Goal: Information Seeking & Learning: Check status

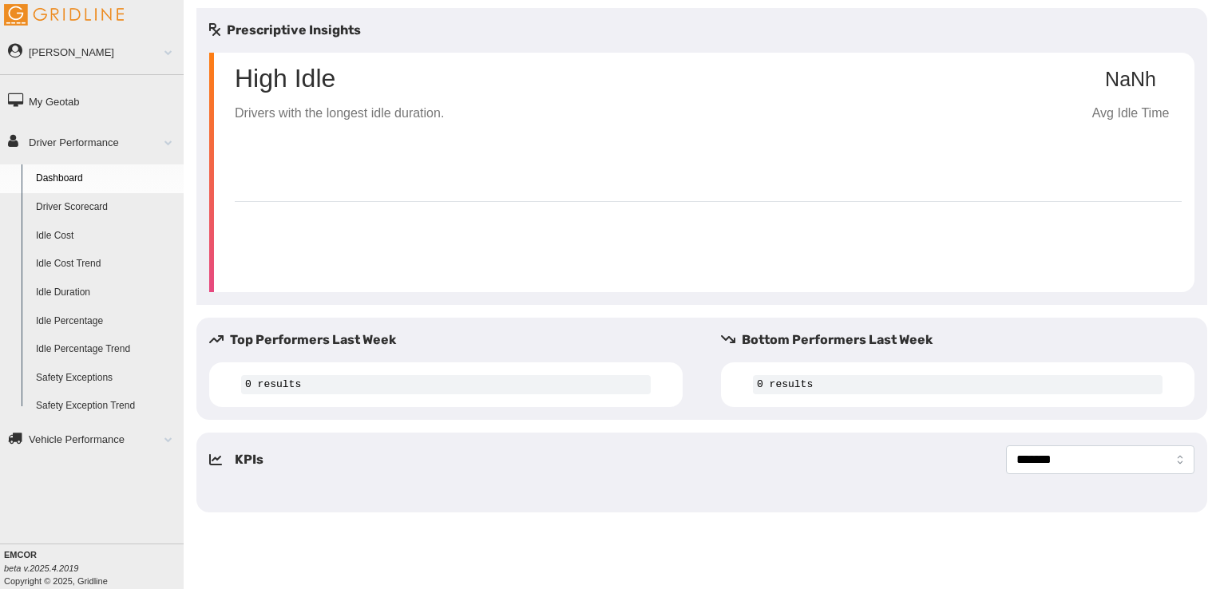
click at [150, 436] on link "Vehicle Performance" at bounding box center [92, 439] width 184 height 36
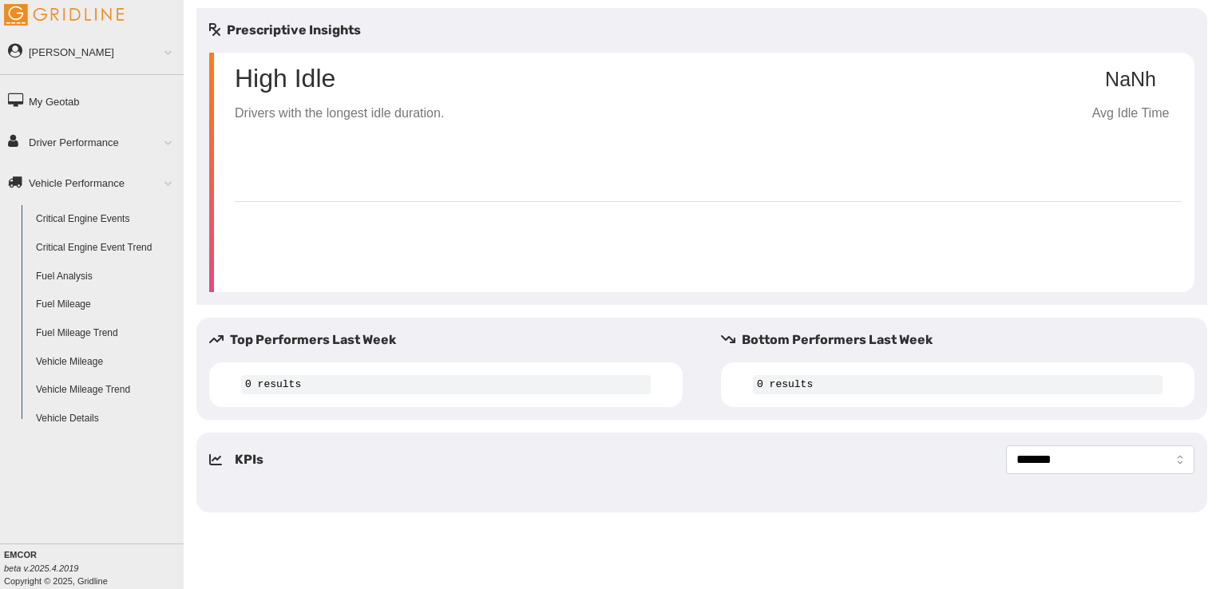
click at [57, 152] on link "Driver Performance" at bounding box center [92, 142] width 184 height 36
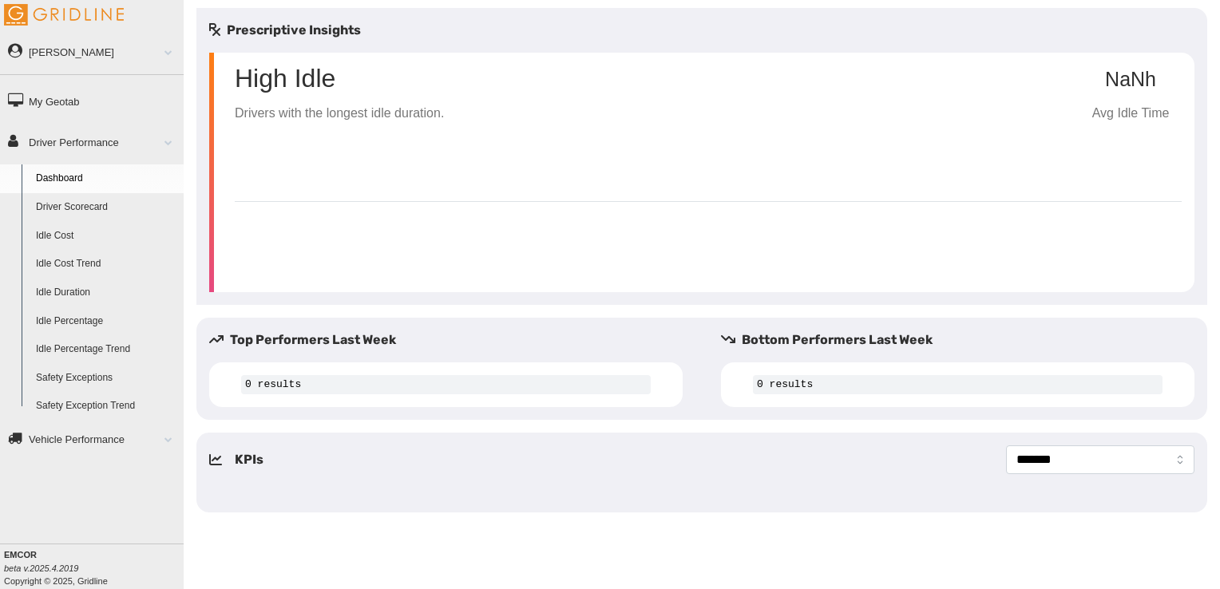
click at [78, 213] on link "Driver Scorecard" at bounding box center [106, 207] width 155 height 29
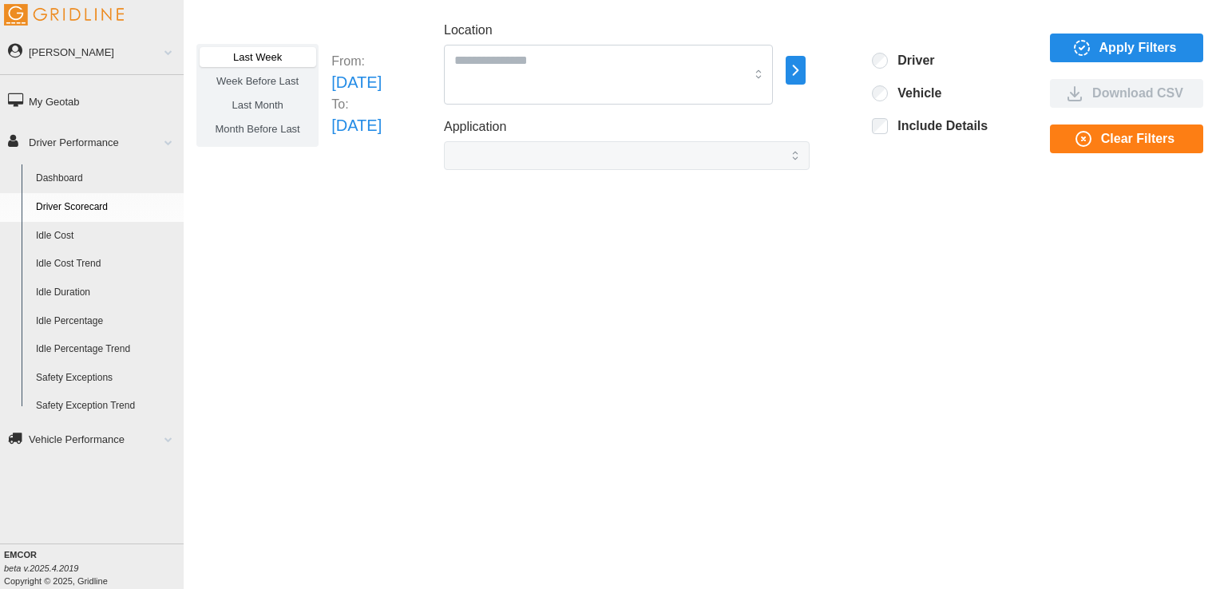
click at [942, 121] on label "Include Details" at bounding box center [938, 126] width 100 height 16
click at [1120, 42] on span "Apply Filters" at bounding box center [1138, 47] width 77 height 27
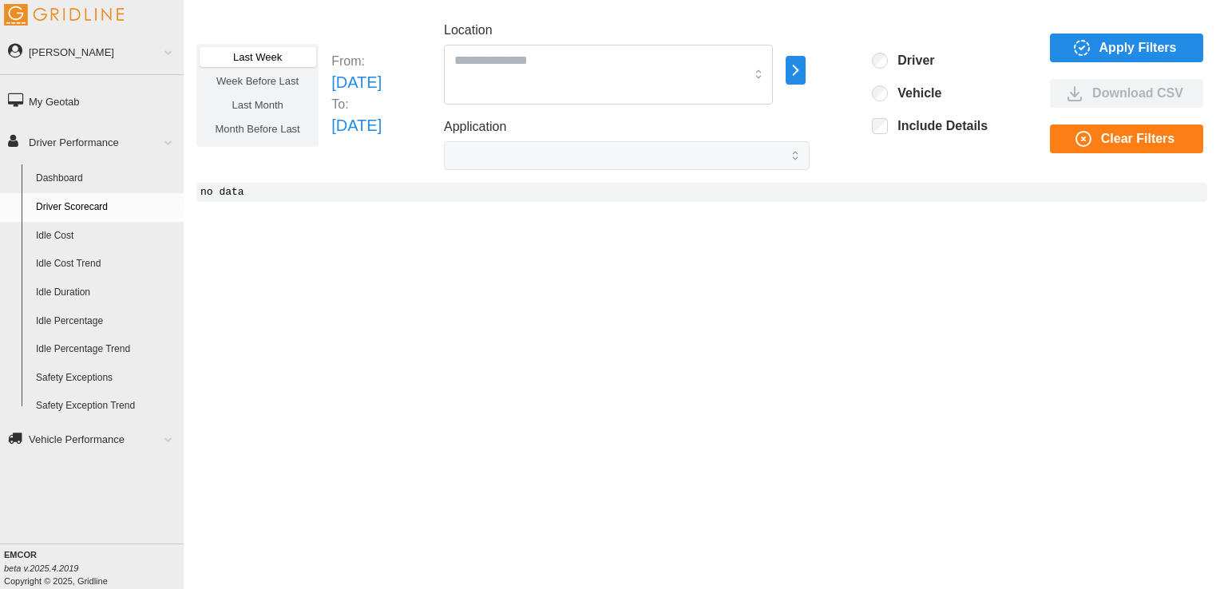
click at [1102, 50] on span "Apply Filters" at bounding box center [1138, 47] width 77 height 27
click at [261, 104] on span "Last Month" at bounding box center [257, 105] width 51 height 12
click at [1142, 41] on span "Apply Filters" at bounding box center [1138, 47] width 77 height 27
click at [88, 450] on link "Vehicle Performance" at bounding box center [92, 439] width 184 height 36
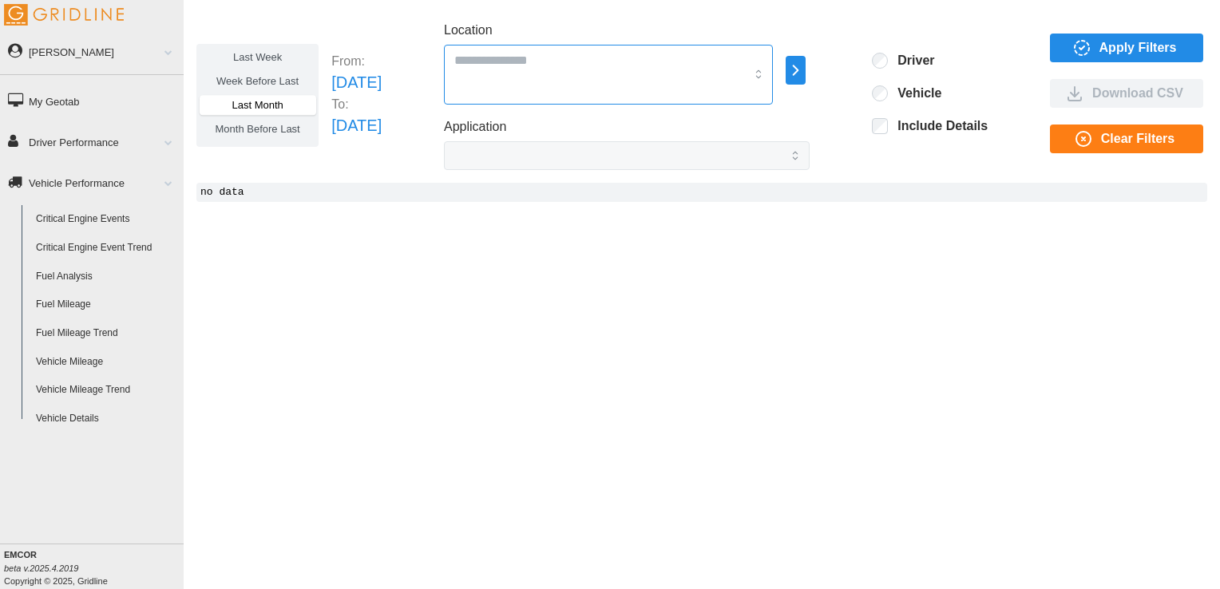
click at [562, 68] on input "Location" at bounding box center [599, 60] width 291 height 21
click at [1142, 53] on span "Apply Filters" at bounding box center [1138, 47] width 77 height 27
click at [926, 126] on label "Include Details" at bounding box center [938, 126] width 100 height 16
click at [214, 54] on label "Last Week" at bounding box center [258, 57] width 116 height 20
click at [1137, 42] on span "Apply Filters" at bounding box center [1138, 47] width 77 height 27
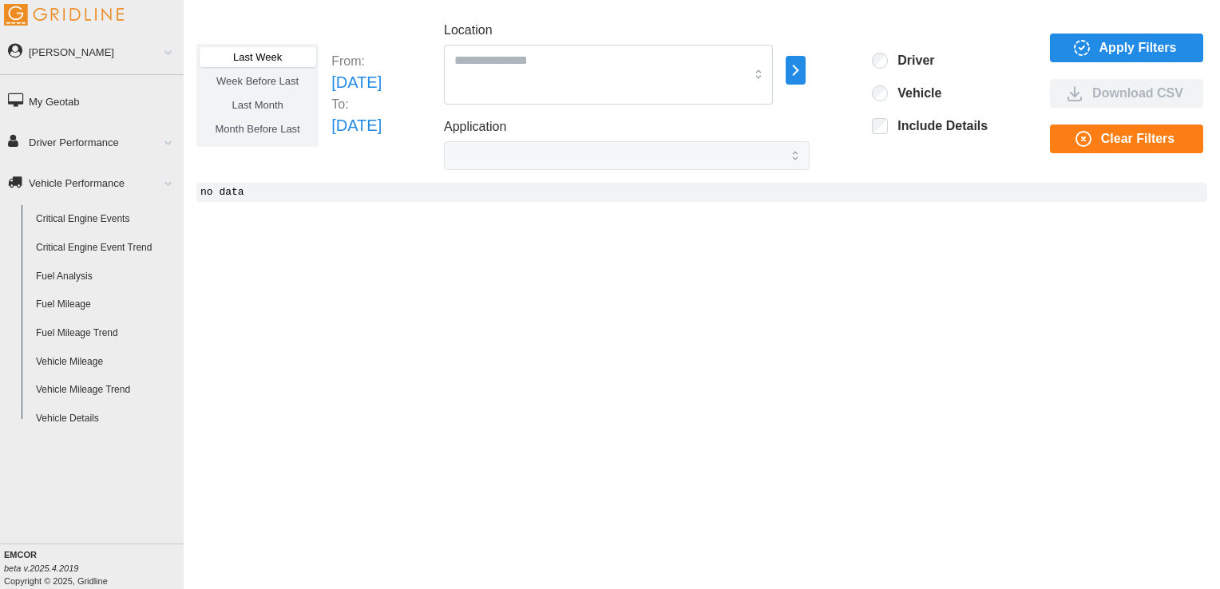
click at [833, 283] on div "Last Week Week Before Last Last Month Month Before Last From: [DATE] To: [DATE]…" at bounding box center [702, 282] width 1037 height 549
click at [693, 283] on div "Last Week Week Before Last Last Month Month Before Last From: [DATE] To: [DATE]…" at bounding box center [702, 282] width 1037 height 549
click at [393, 210] on div "Last Week Week Before Last Last Month Month Before Last From: [DATE] To: [DATE]…" at bounding box center [702, 282] width 1037 height 549
click at [85, 139] on link "Driver Performance" at bounding box center [92, 142] width 184 height 36
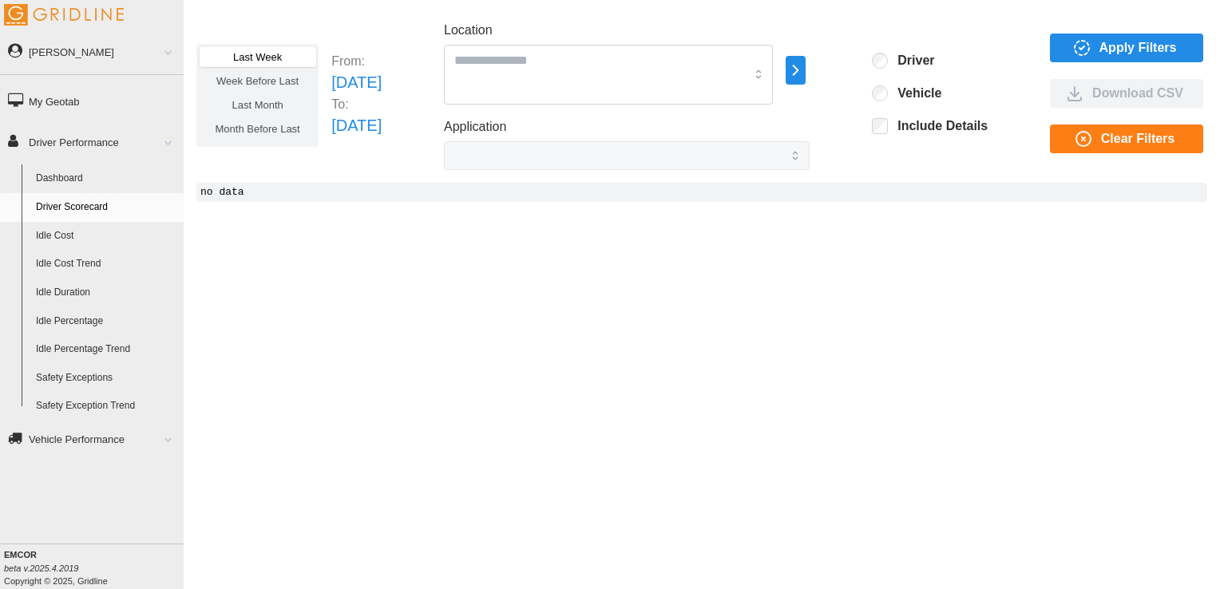
click at [1123, 57] on span "Apply Filters" at bounding box center [1138, 47] width 77 height 27
click at [922, 42] on div "Last Week Week Before Last Last Month Month Before Last From: [DATE] To: [DATE]…" at bounding box center [701, 95] width 1011 height 149
click at [919, 62] on label "Driver" at bounding box center [911, 61] width 46 height 16
click at [925, 81] on div "Driver Vehicle Include Details" at bounding box center [930, 95] width 116 height 85
click at [921, 90] on label "Vehicle" at bounding box center [915, 93] width 54 height 16
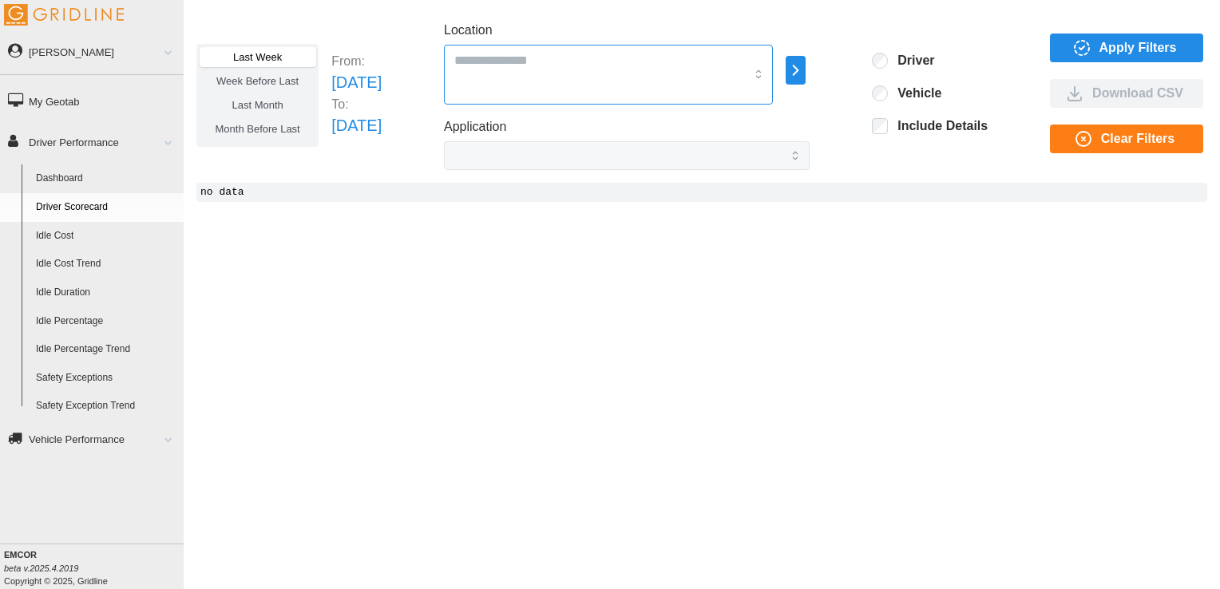
click at [586, 71] on div at bounding box center [608, 75] width 329 height 60
click at [805, 69] on icon "button" at bounding box center [796, 70] width 18 height 19
click at [883, 117] on div "Last Week Week Before Last Last Month Month Before Last From: [DATE] To: [DATE]…" at bounding box center [701, 95] width 1011 height 149
click at [747, 239] on div "Last Week Week Before Last Last Month Month Before Last From: Sun Aug 03 2025 T…" at bounding box center [702, 282] width 1037 height 549
click at [159, 58] on link "[PERSON_NAME]" at bounding box center [92, 52] width 184 height 36
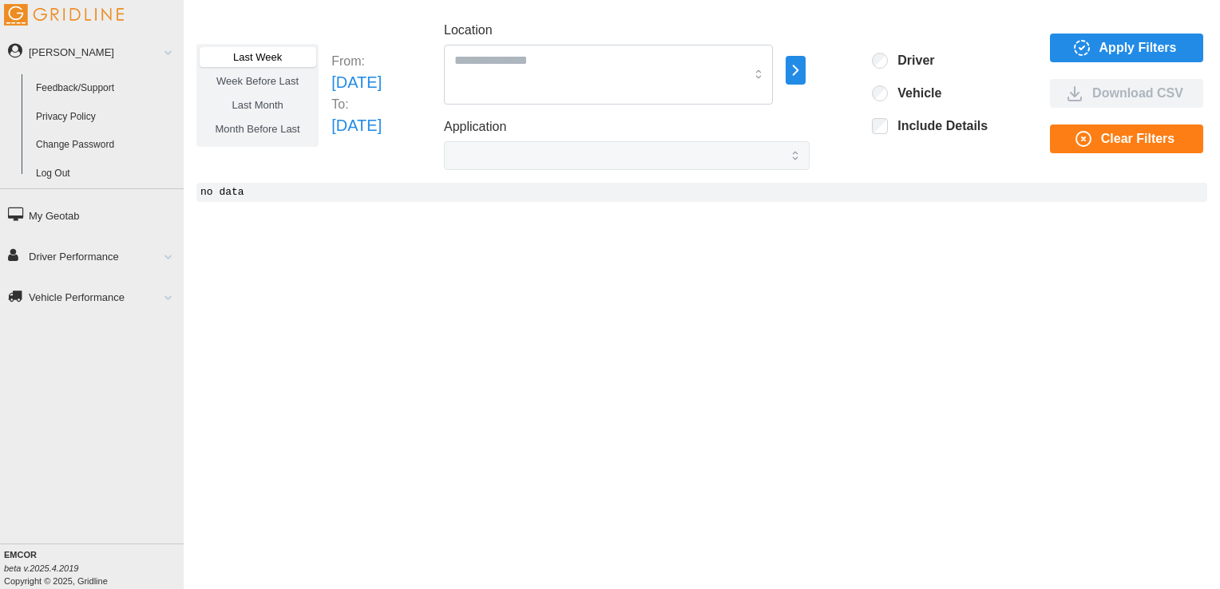
click at [158, 300] on span at bounding box center [162, 297] width 21 height 8
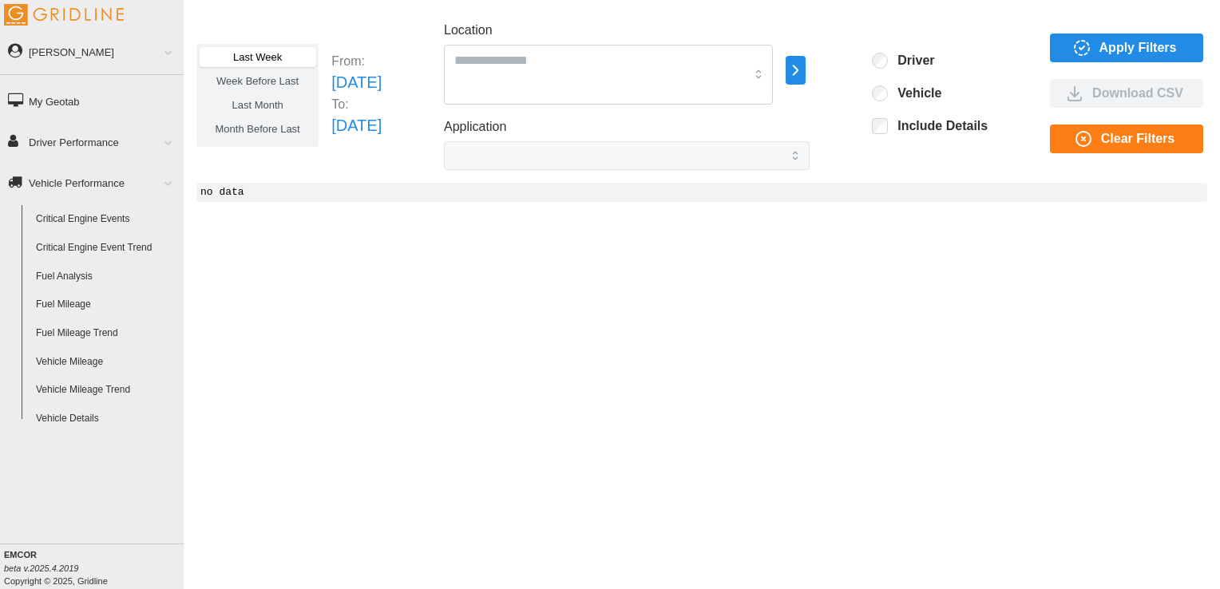
click at [165, 180] on span at bounding box center [162, 183] width 21 height 8
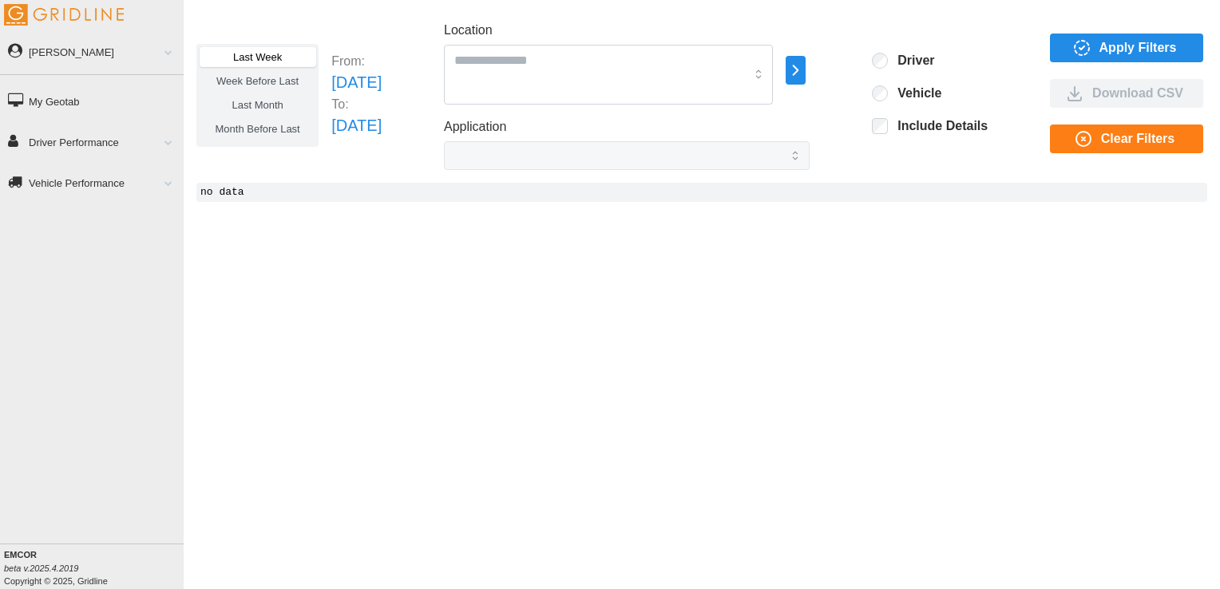
click at [125, 350] on div "Adam Ebel Feedback/Support Privacy Policy Change Password Log Out My Geotab Dri…" at bounding box center [92, 294] width 184 height 589
